Goal: Find specific page/section: Find specific page/section

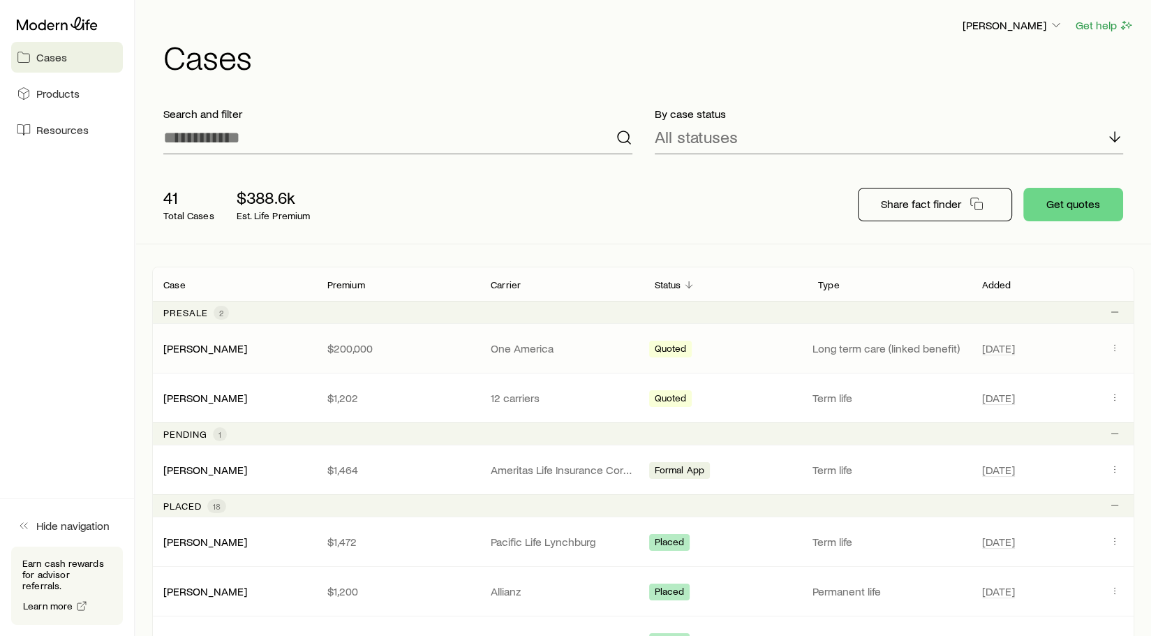
click at [879, 349] on p "Long term care (linked benefit)" at bounding box center [888, 348] width 153 height 14
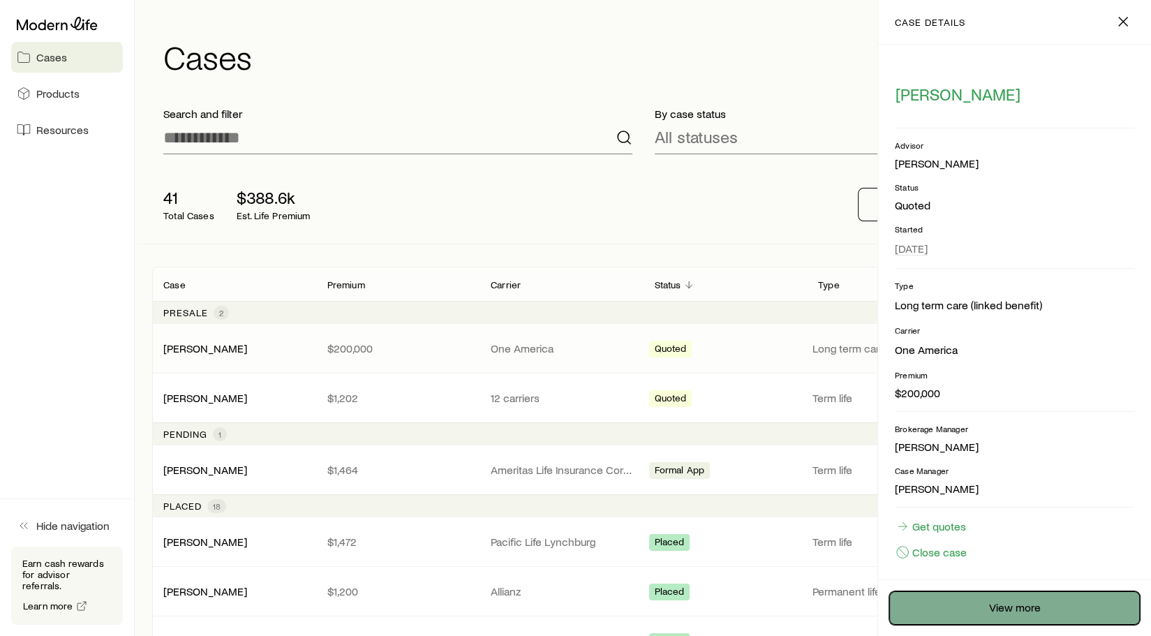
click at [1016, 602] on link "View more" at bounding box center [1014, 608] width 251 height 34
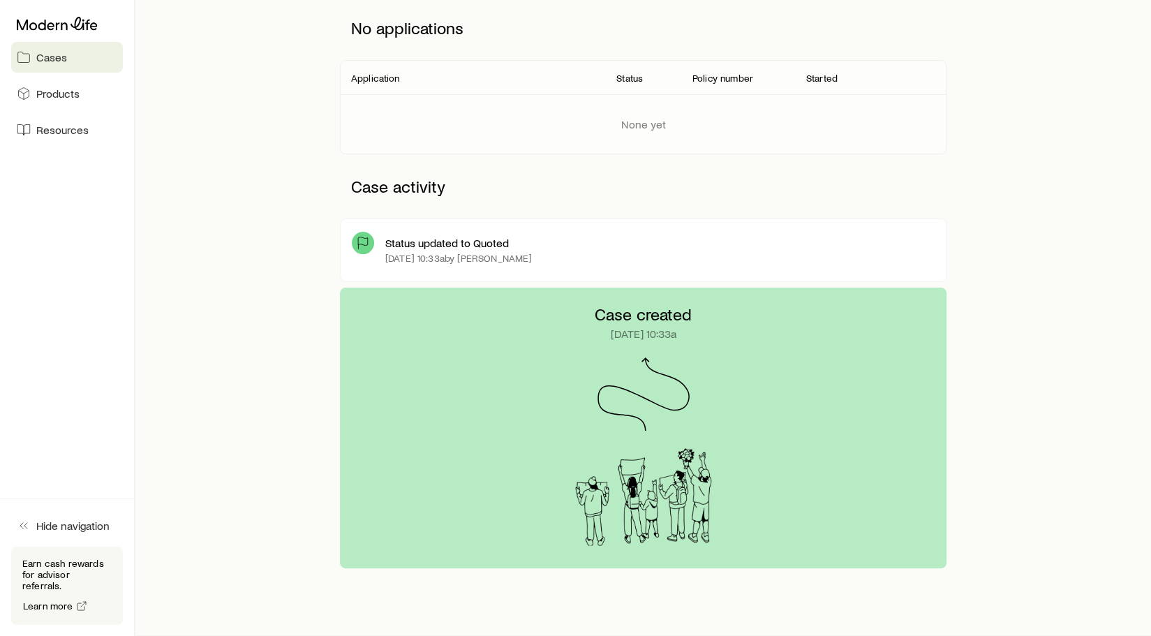
scroll to position [209, 0]
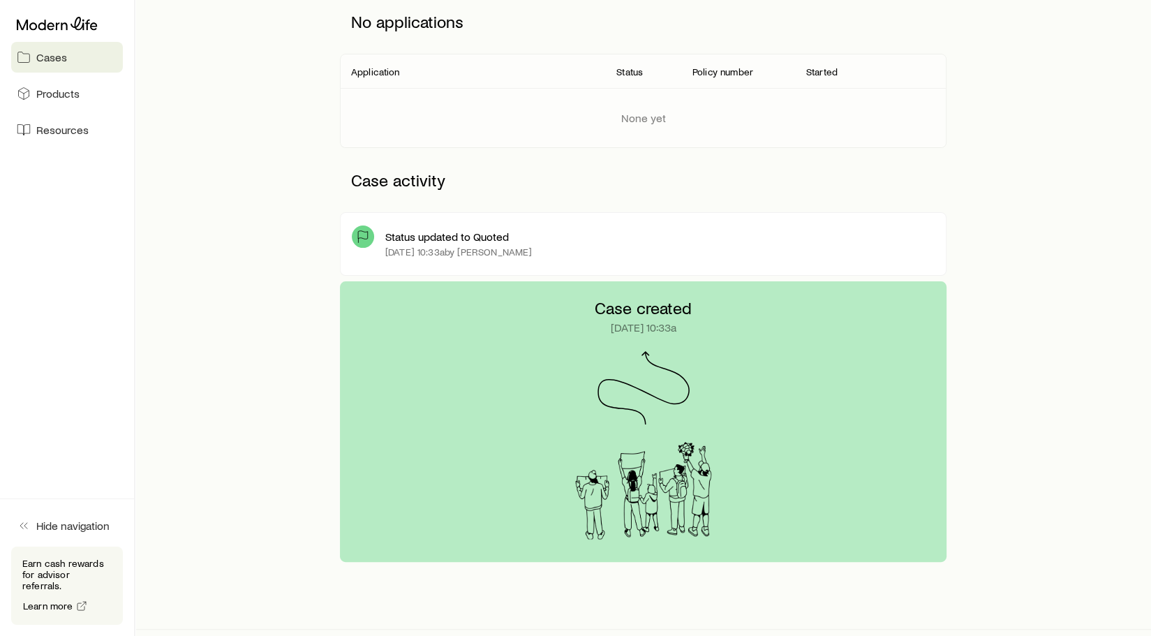
click at [418, 246] on p "[DATE] 10:33a by [PERSON_NAME]" at bounding box center [458, 251] width 147 height 11
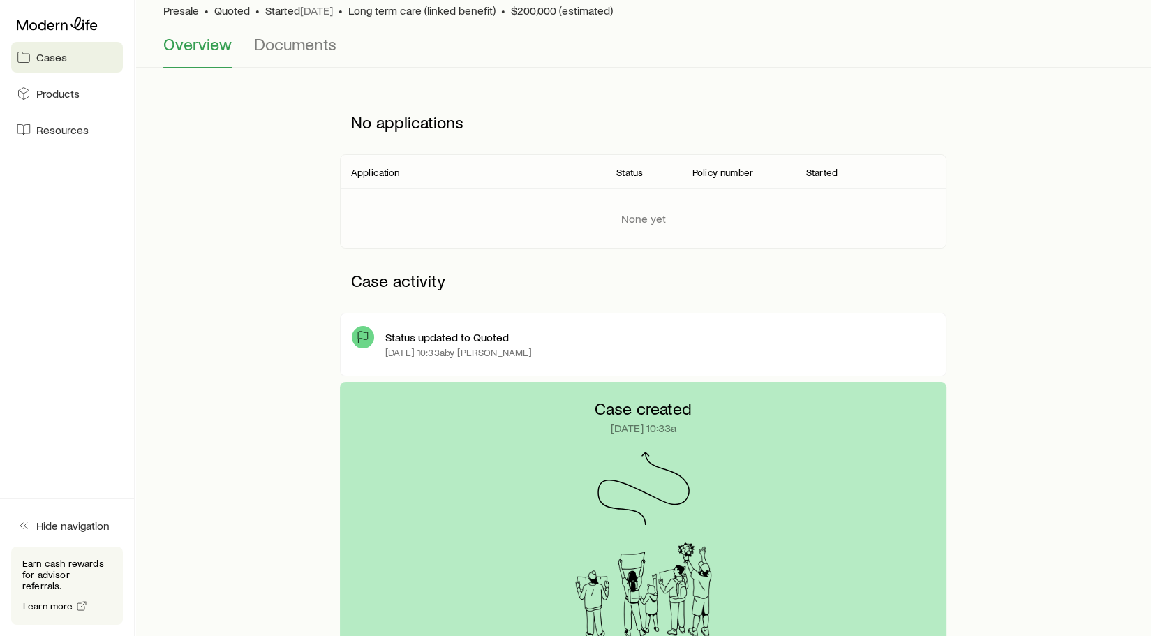
scroll to position [0, 0]
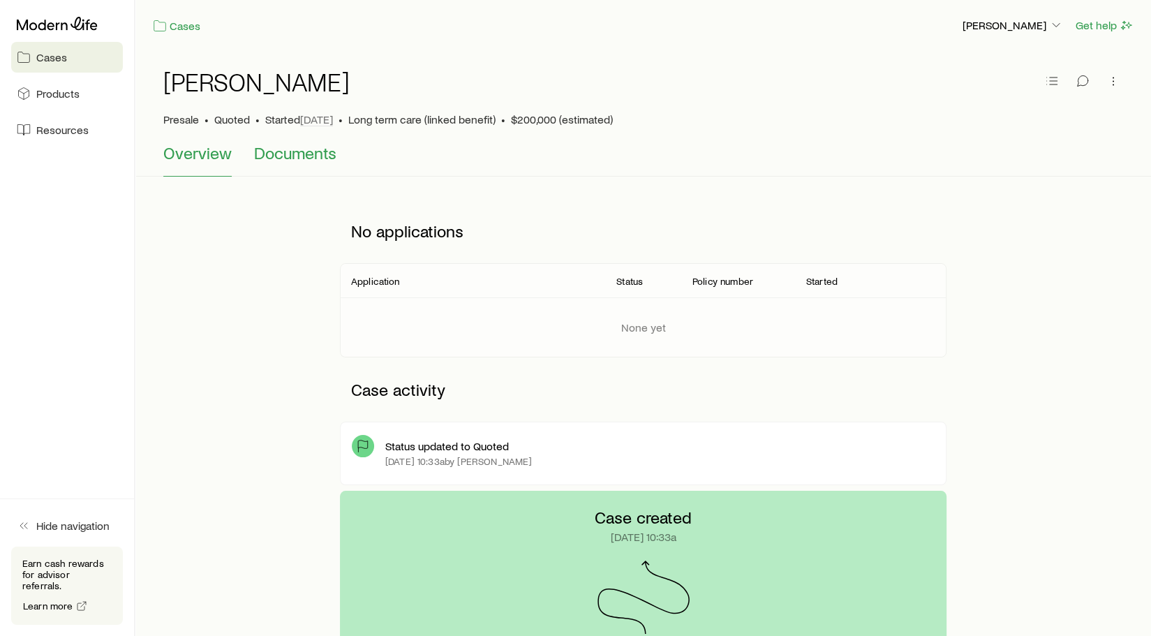
click at [295, 152] on span "Documents" at bounding box center [295, 153] width 82 height 20
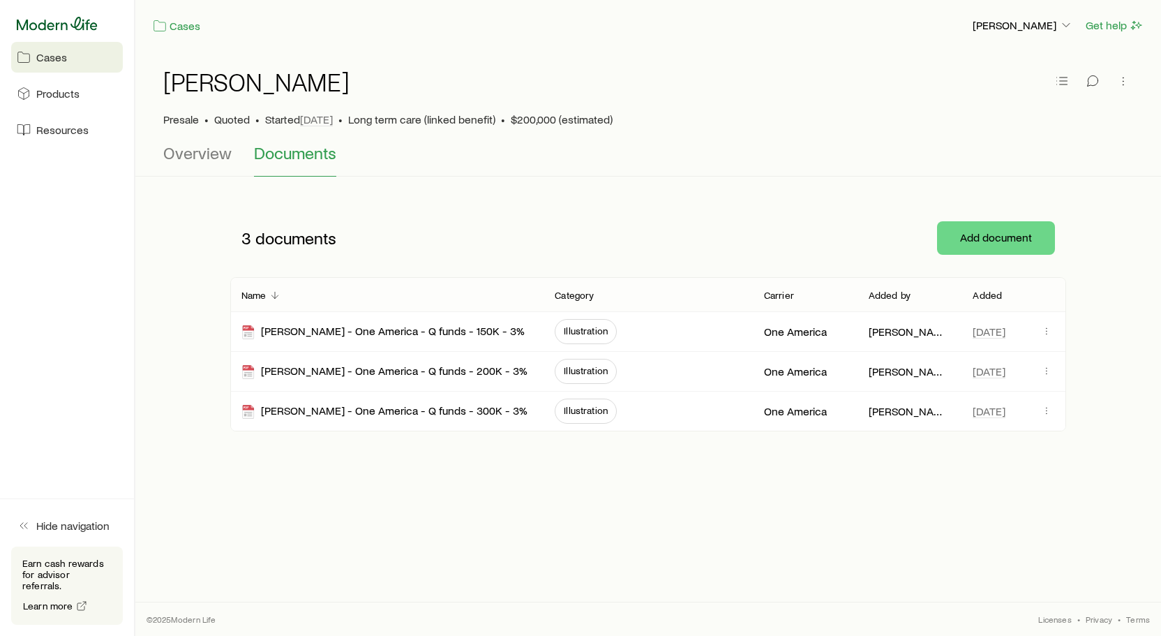
click at [81, 28] on icon at bounding box center [57, 23] width 81 height 13
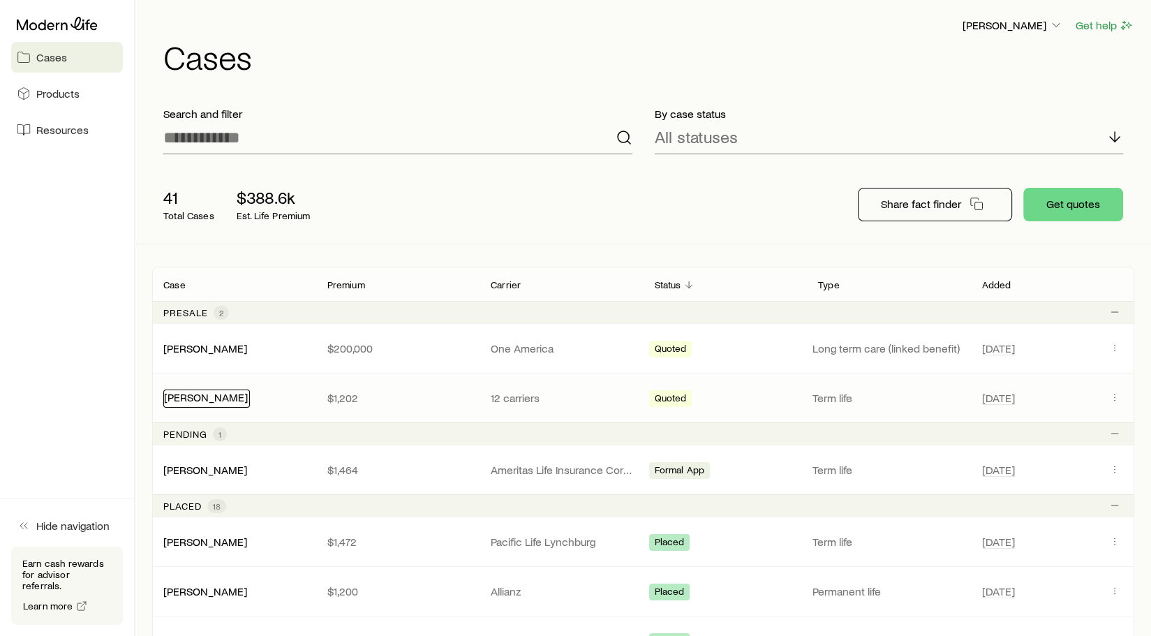
click at [234, 394] on link "[PERSON_NAME]" at bounding box center [206, 396] width 84 height 13
